Goal: Information Seeking & Learning: Learn about a topic

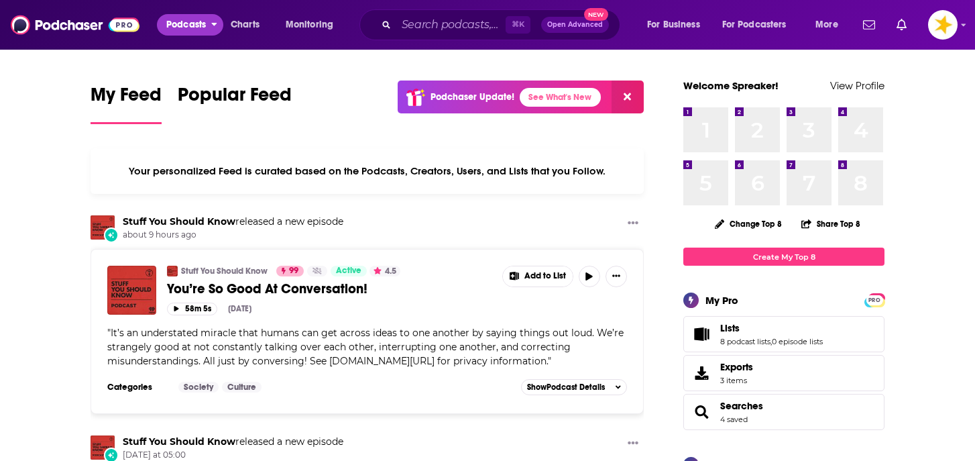
click at [195, 34] on span "Podcasts" at bounding box center [186, 24] width 40 height 19
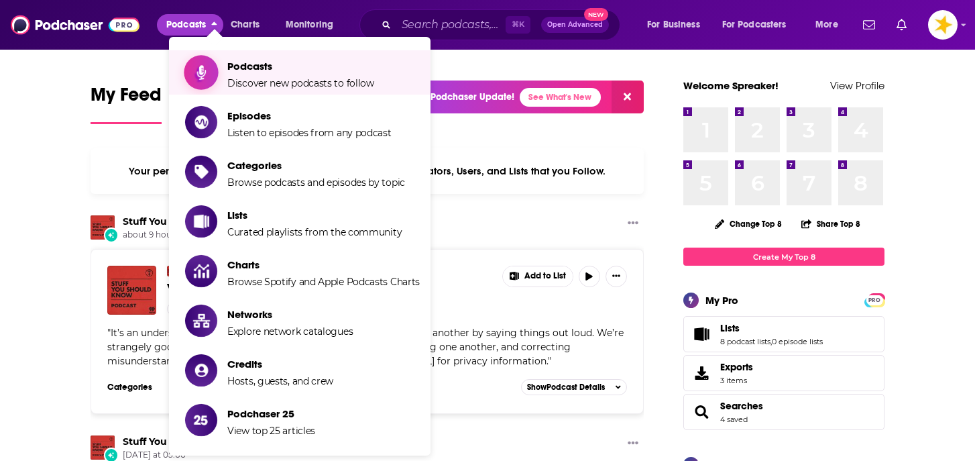
click at [233, 74] on span "Podcasts Discover new podcasts to follow" at bounding box center [300, 73] width 147 height 34
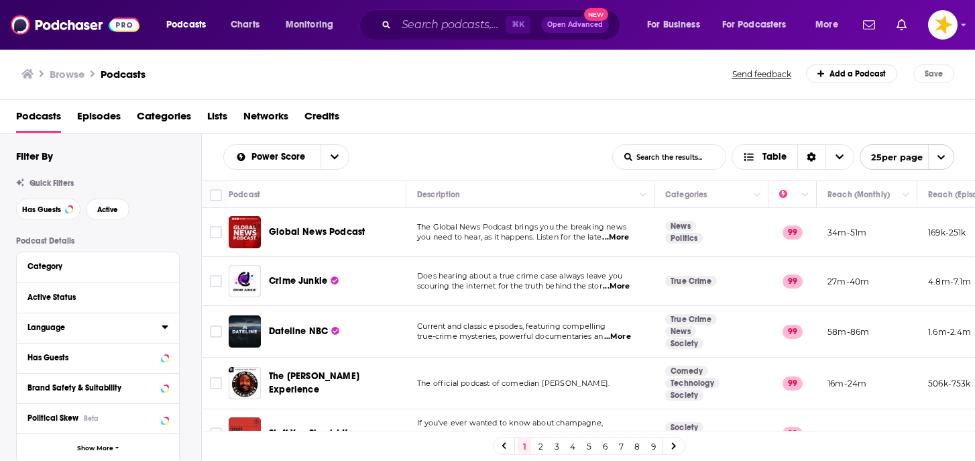
click at [75, 335] on button "Language" at bounding box center [95, 327] width 134 height 17
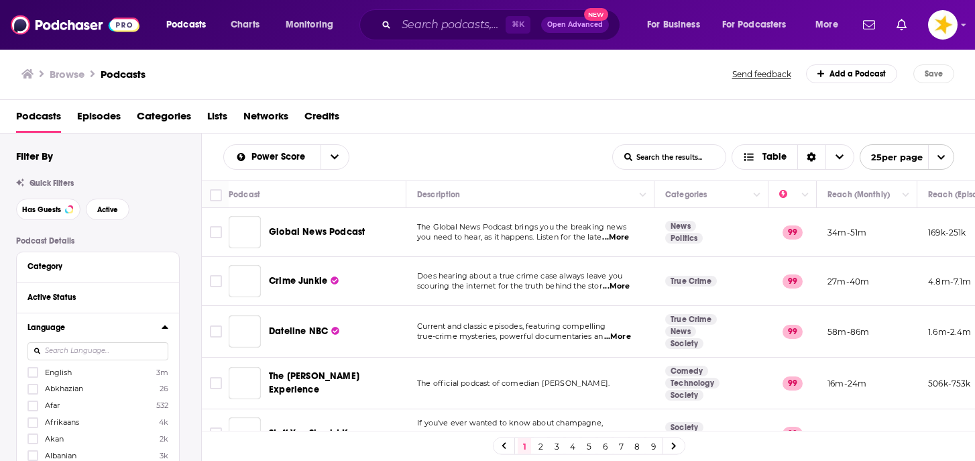
click at [73, 355] on input at bounding box center [98, 351] width 141 height 18
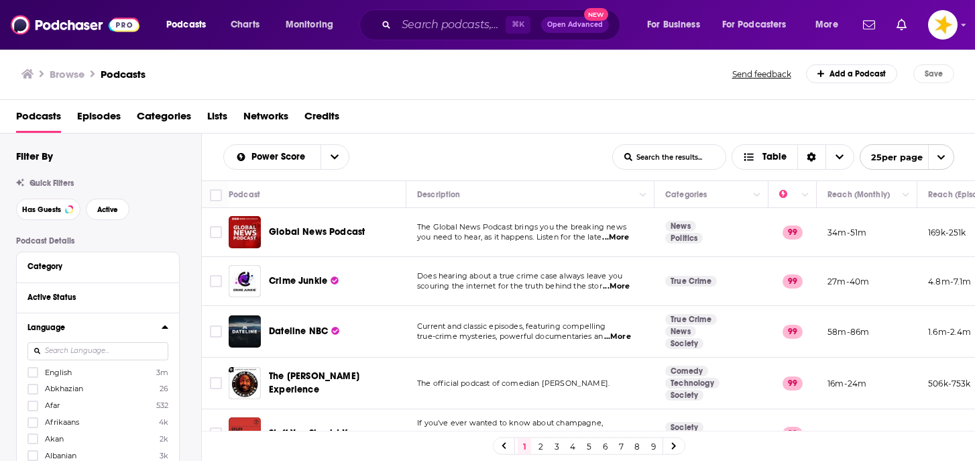
scroll to position [12, 0]
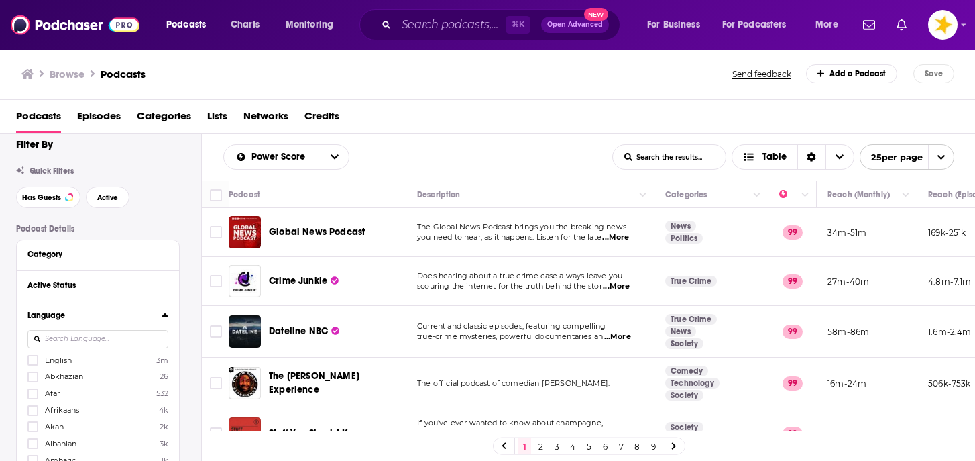
click at [39, 363] on div at bounding box center [34, 359] width 13 height 11
click at [33, 364] on input "multiSelectOption-en-0" at bounding box center [33, 364] width 0 height 0
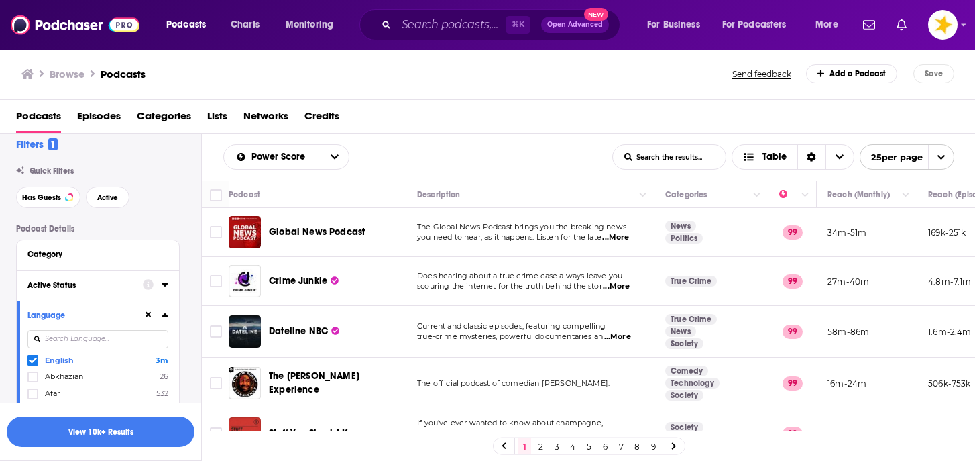
click at [89, 290] on div "Active Status" at bounding box center [81, 284] width 107 height 9
click at [66, 313] on span "All" at bounding box center [90, 309] width 125 height 17
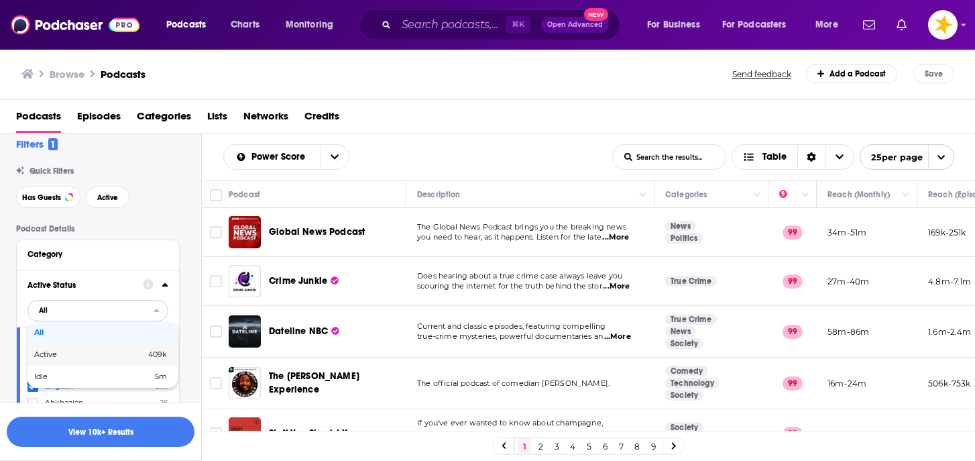
click at [64, 354] on span "Active" at bounding box center [67, 354] width 67 height 7
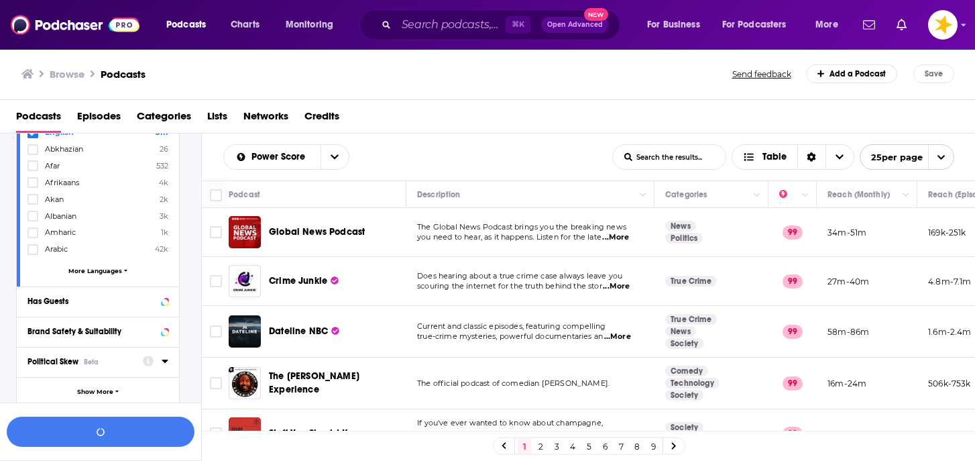
scroll to position [286, 0]
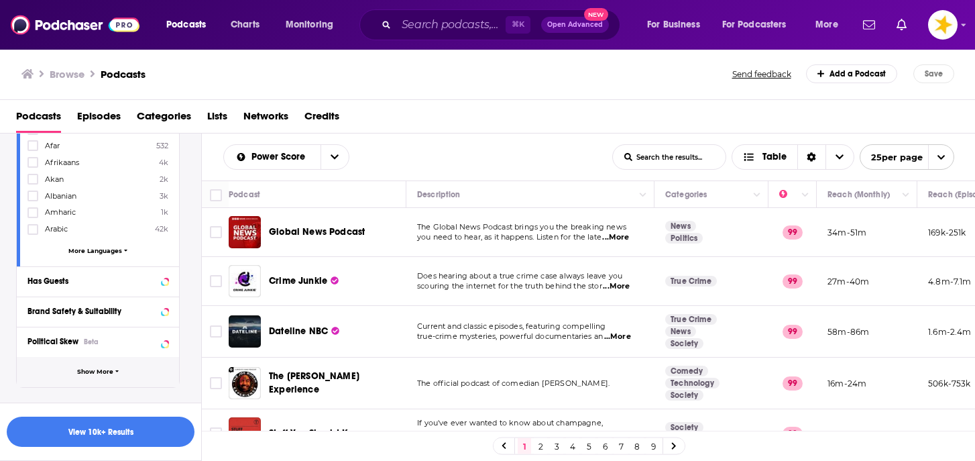
click at [82, 372] on span "Show More" at bounding box center [95, 371] width 36 height 7
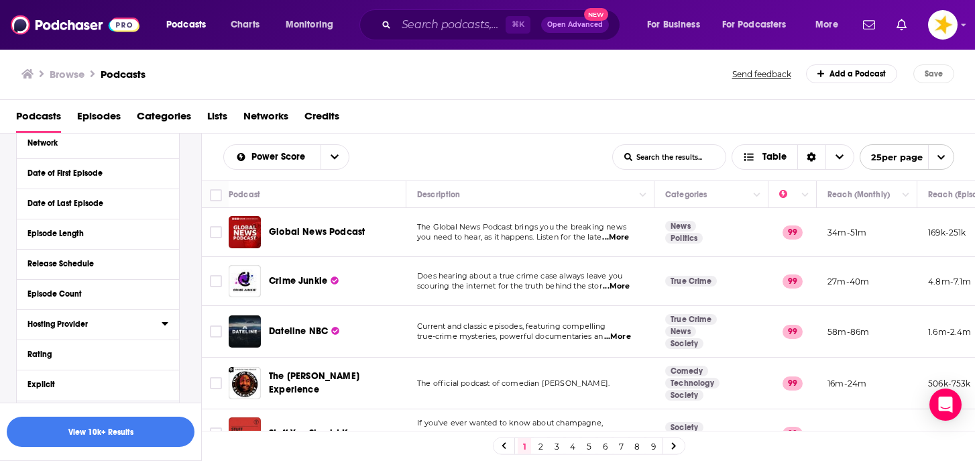
scroll to position [523, 0]
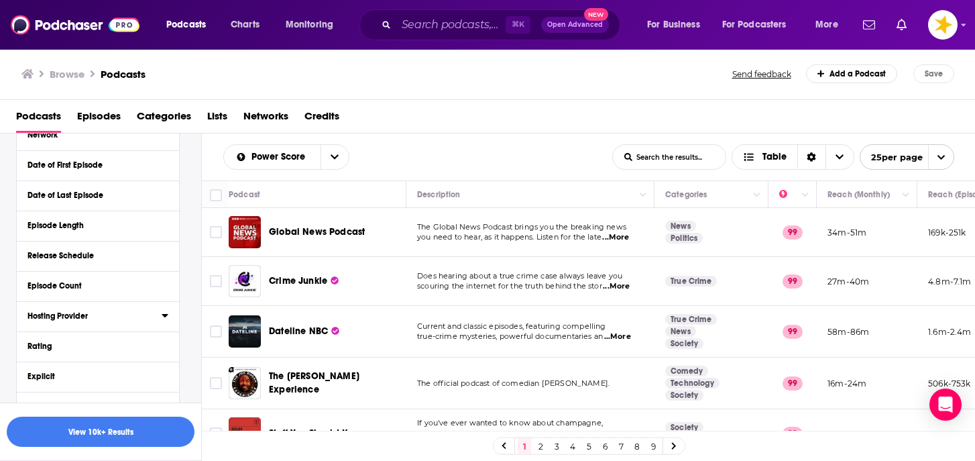
click at [111, 321] on button "Hosting Provider" at bounding box center [95, 315] width 134 height 17
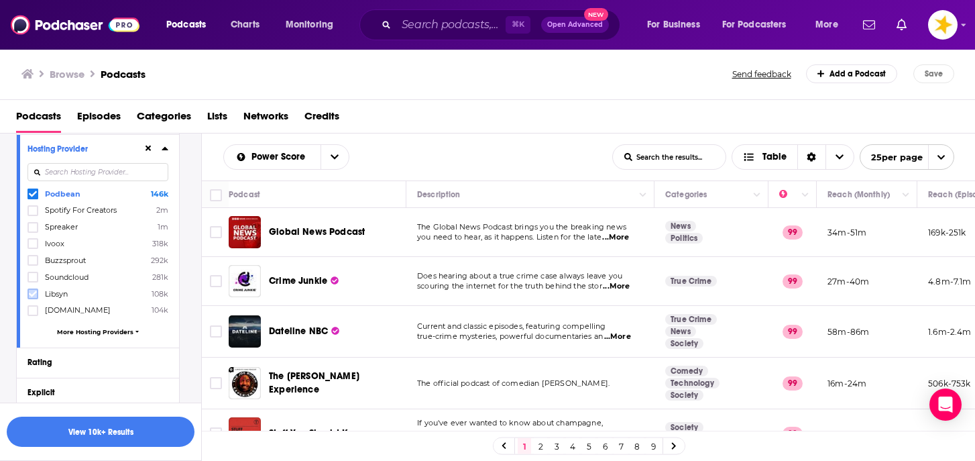
scroll to position [698, 0]
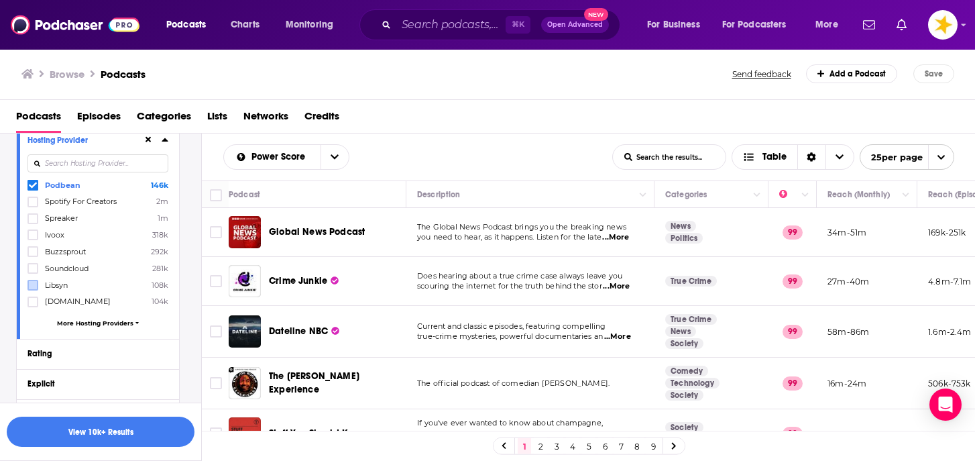
click at [36, 302] on icon at bounding box center [33, 302] width 8 height 8
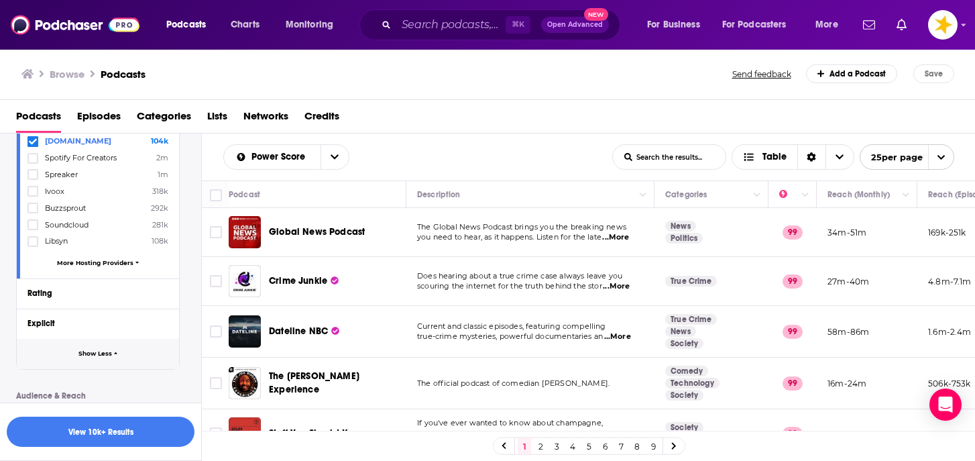
click at [80, 351] on span "Show Less" at bounding box center [95, 353] width 34 height 7
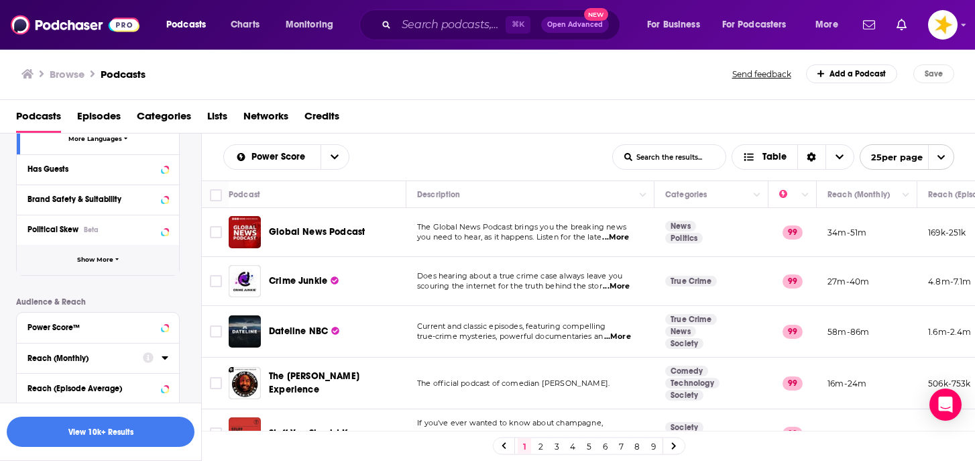
scroll to position [400, 0]
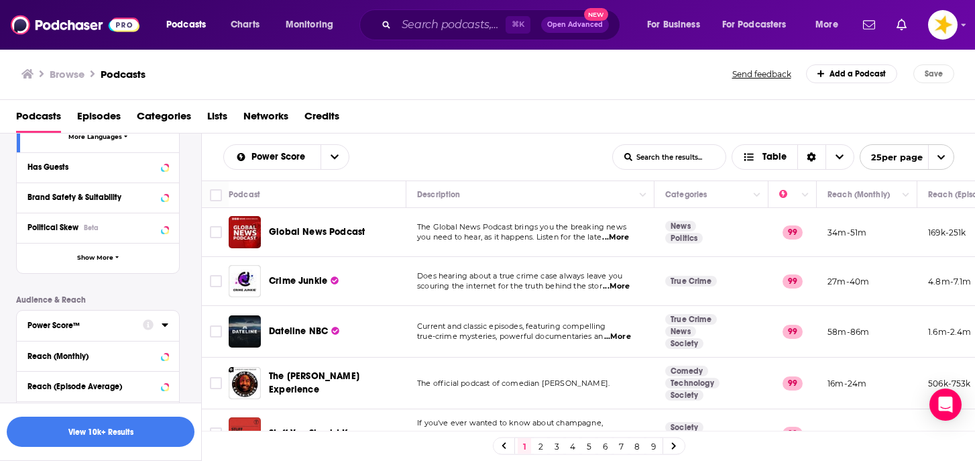
click at [95, 324] on div "Power Score™" at bounding box center [81, 325] width 107 height 9
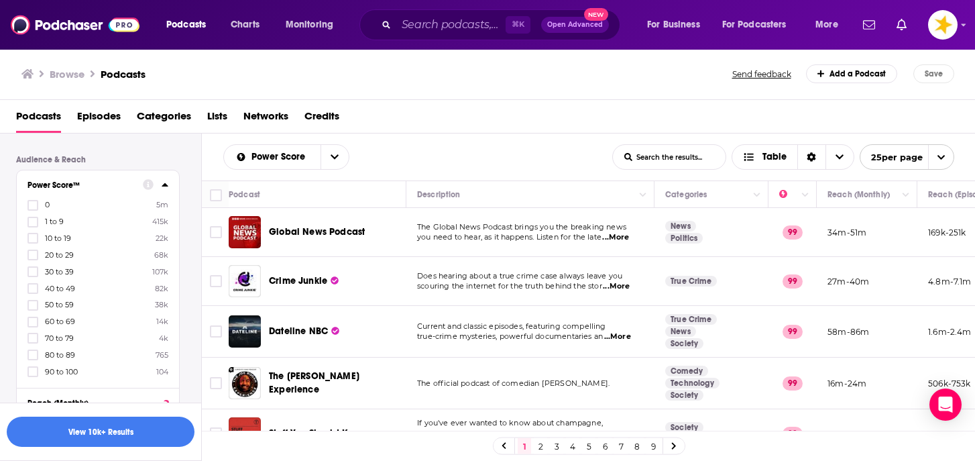
scroll to position [557, 0]
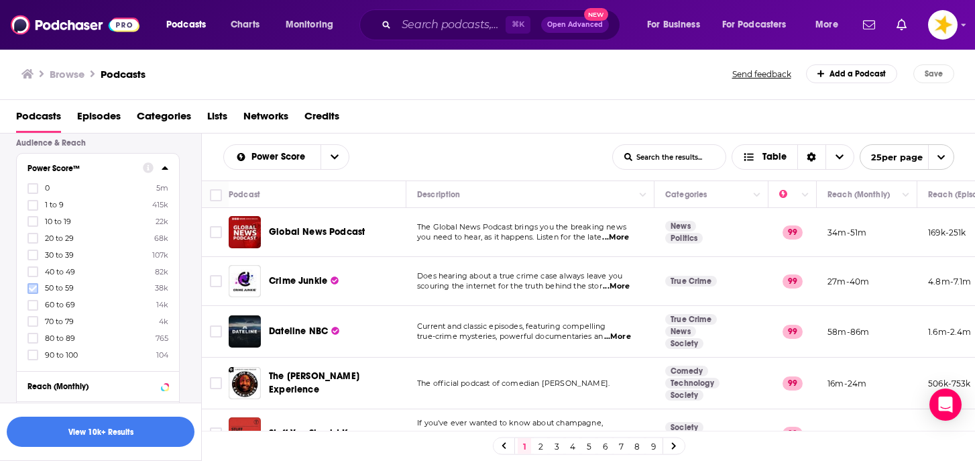
click at [34, 288] on icon at bounding box center [33, 288] width 8 height 8
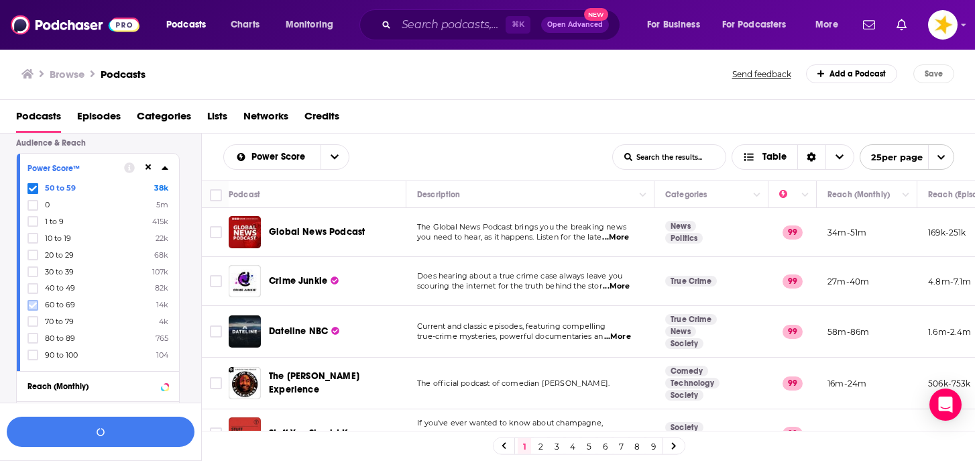
click at [32, 301] on icon at bounding box center [33, 305] width 8 height 8
click at [75, 421] on button "View 1k Results" at bounding box center [101, 432] width 188 height 30
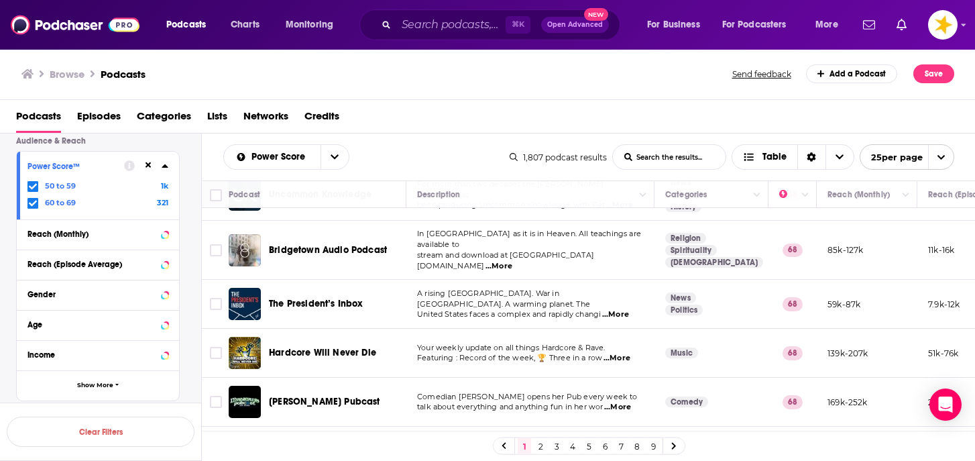
scroll to position [457, 0]
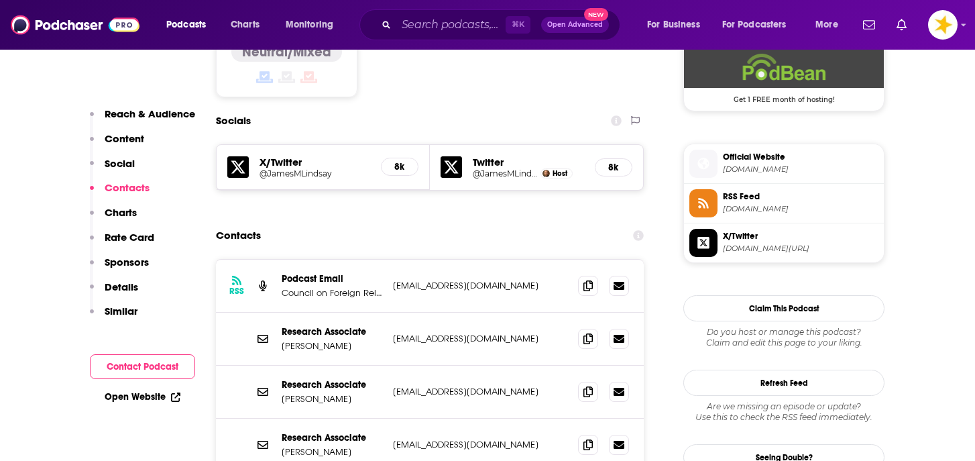
scroll to position [1118, 0]
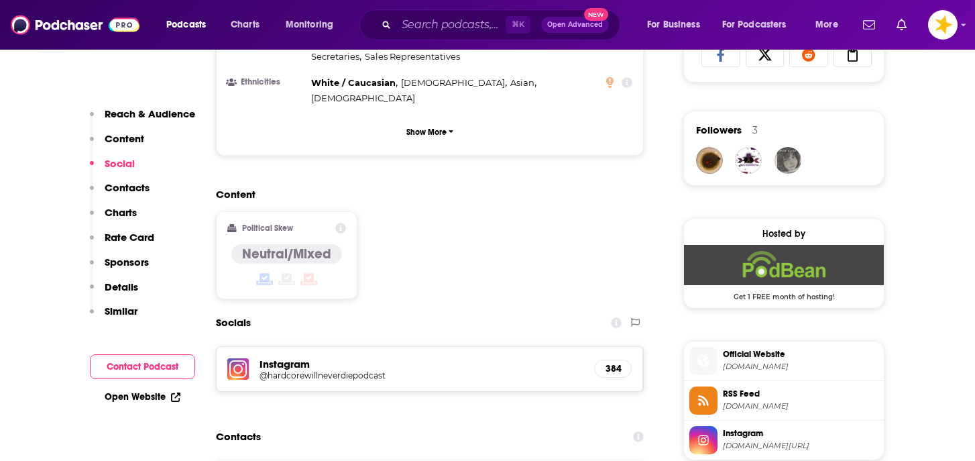
scroll to position [921, 0]
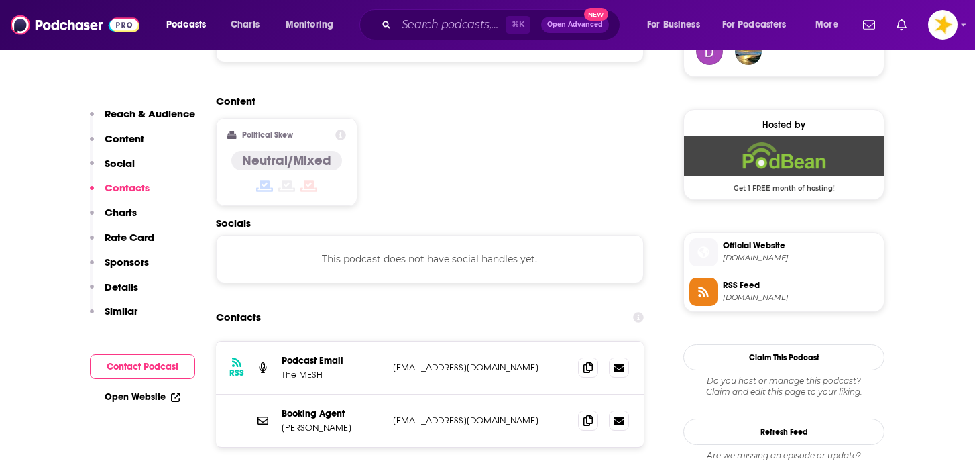
scroll to position [1038, 0]
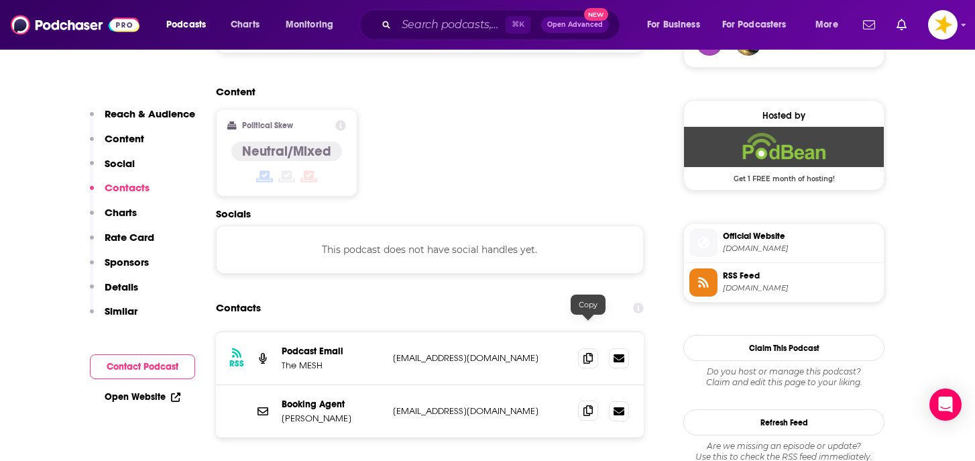
click at [588, 405] on icon at bounding box center [588, 410] width 9 height 11
